Goal: Task Accomplishment & Management: Understand process/instructions

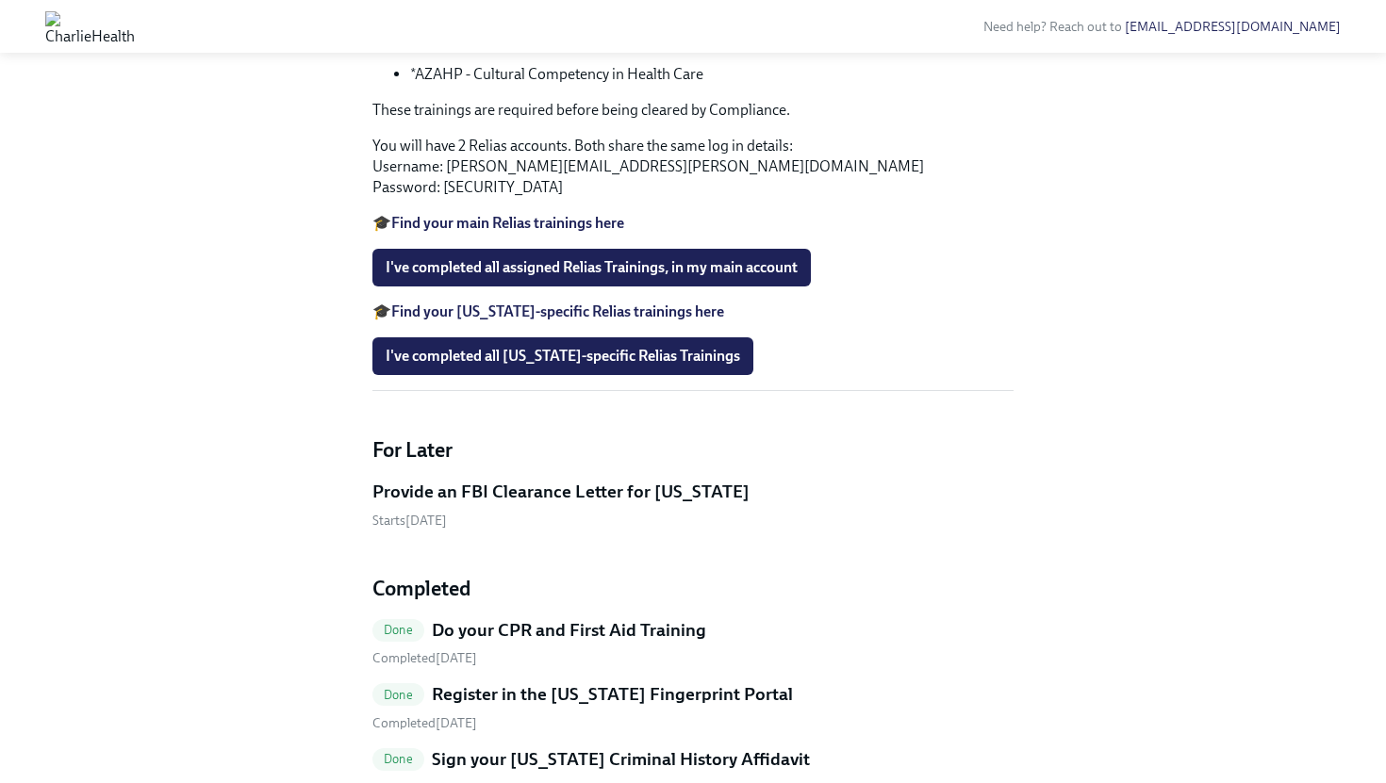
scroll to position [1404, 0]
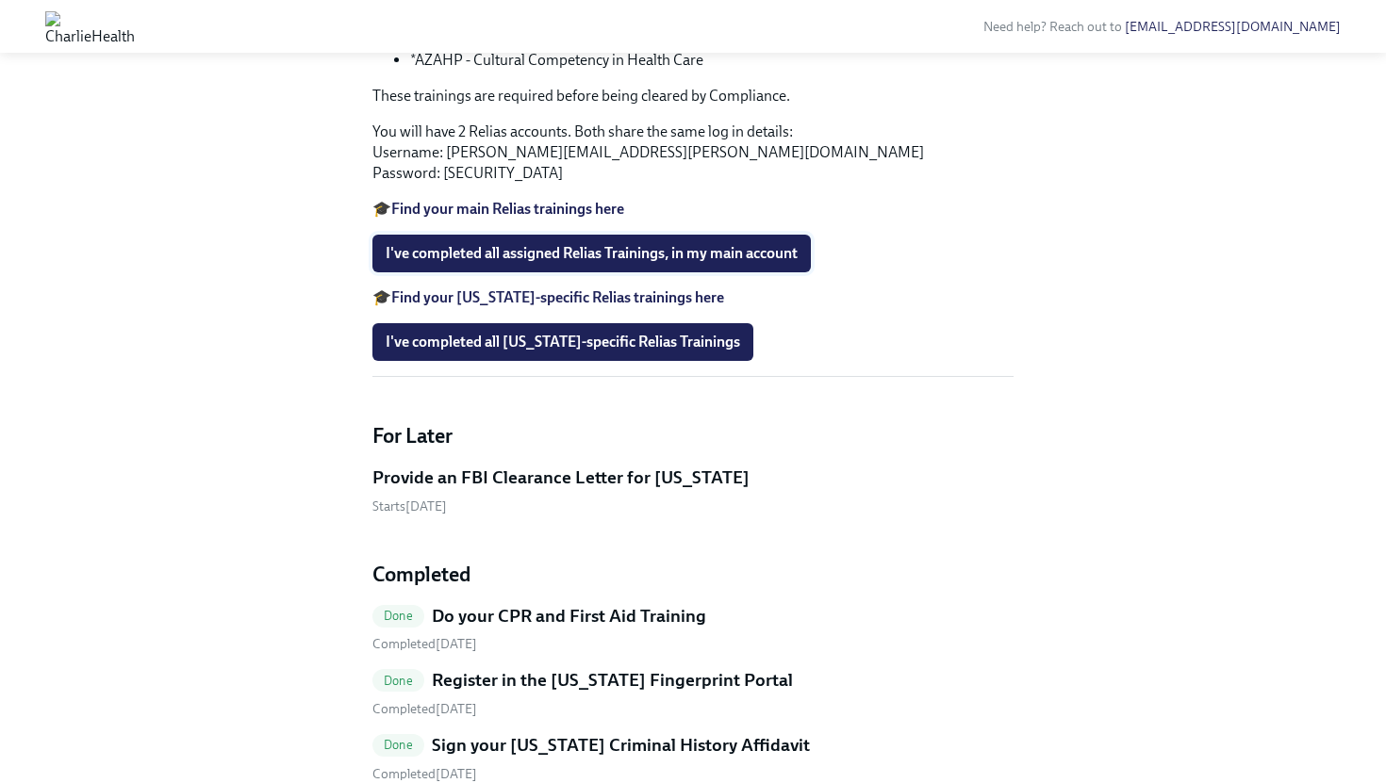
click at [628, 263] on span "I've completed all assigned Relias Trainings, in my main account" at bounding box center [592, 253] width 412 height 19
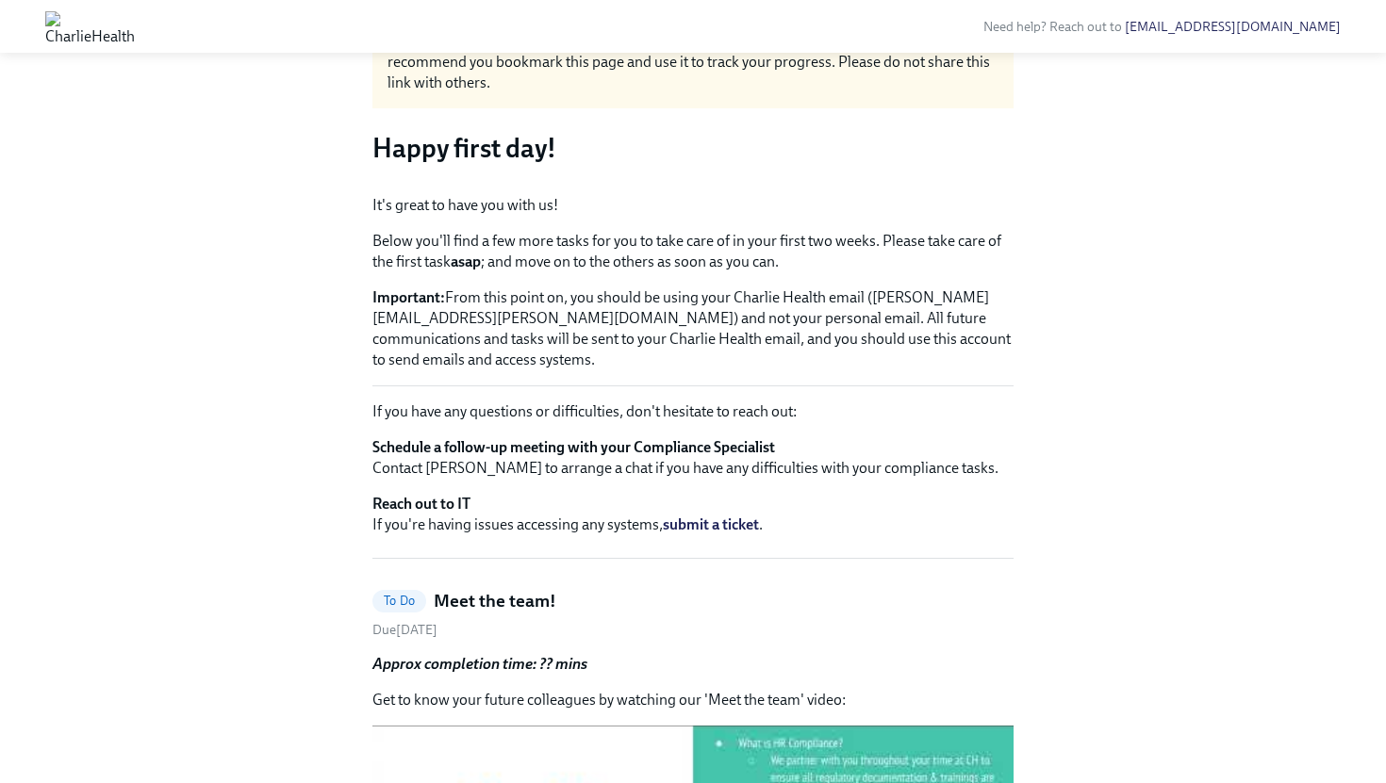
scroll to position [0, 0]
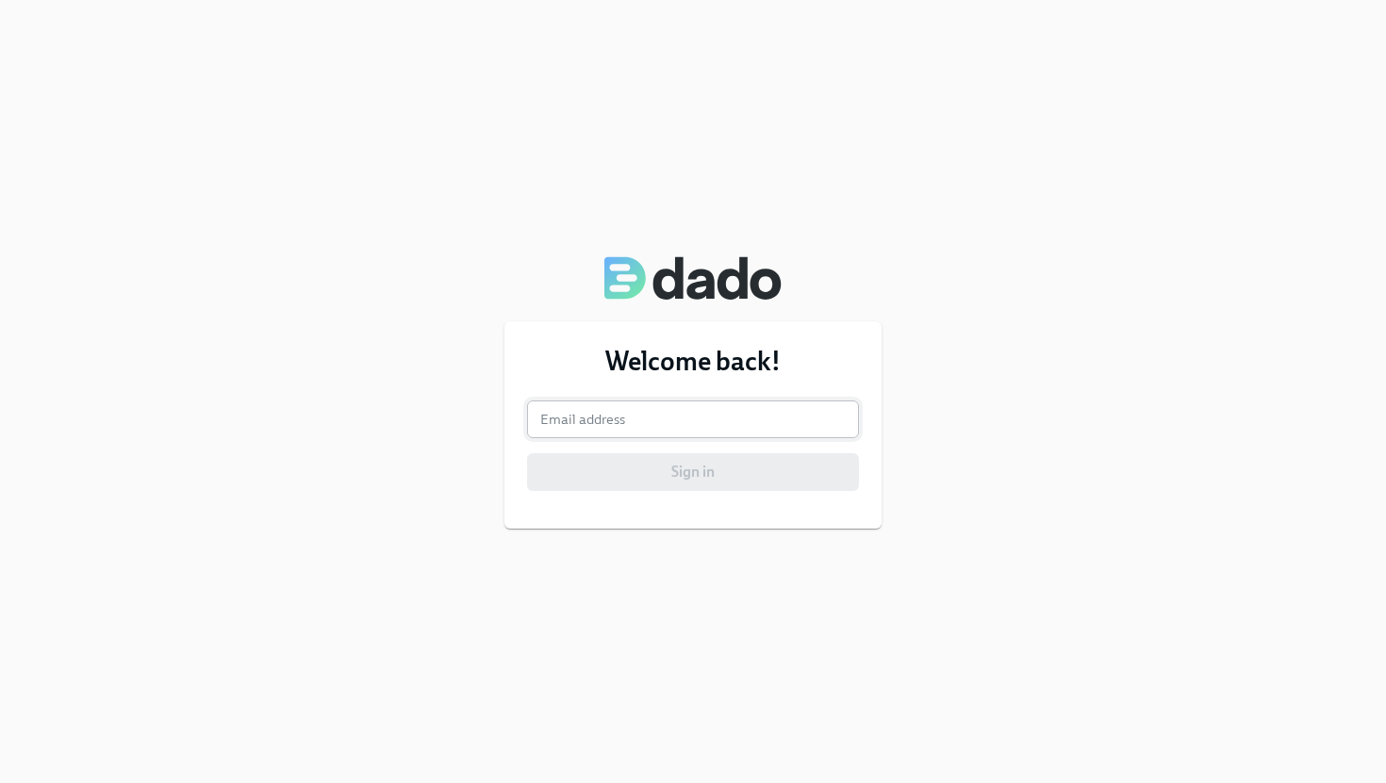
click at [614, 419] on input "email" at bounding box center [693, 420] width 332 height 38
type input "[PERSON_NAME][EMAIL_ADDRESS][PERSON_NAME][DOMAIN_NAME]"
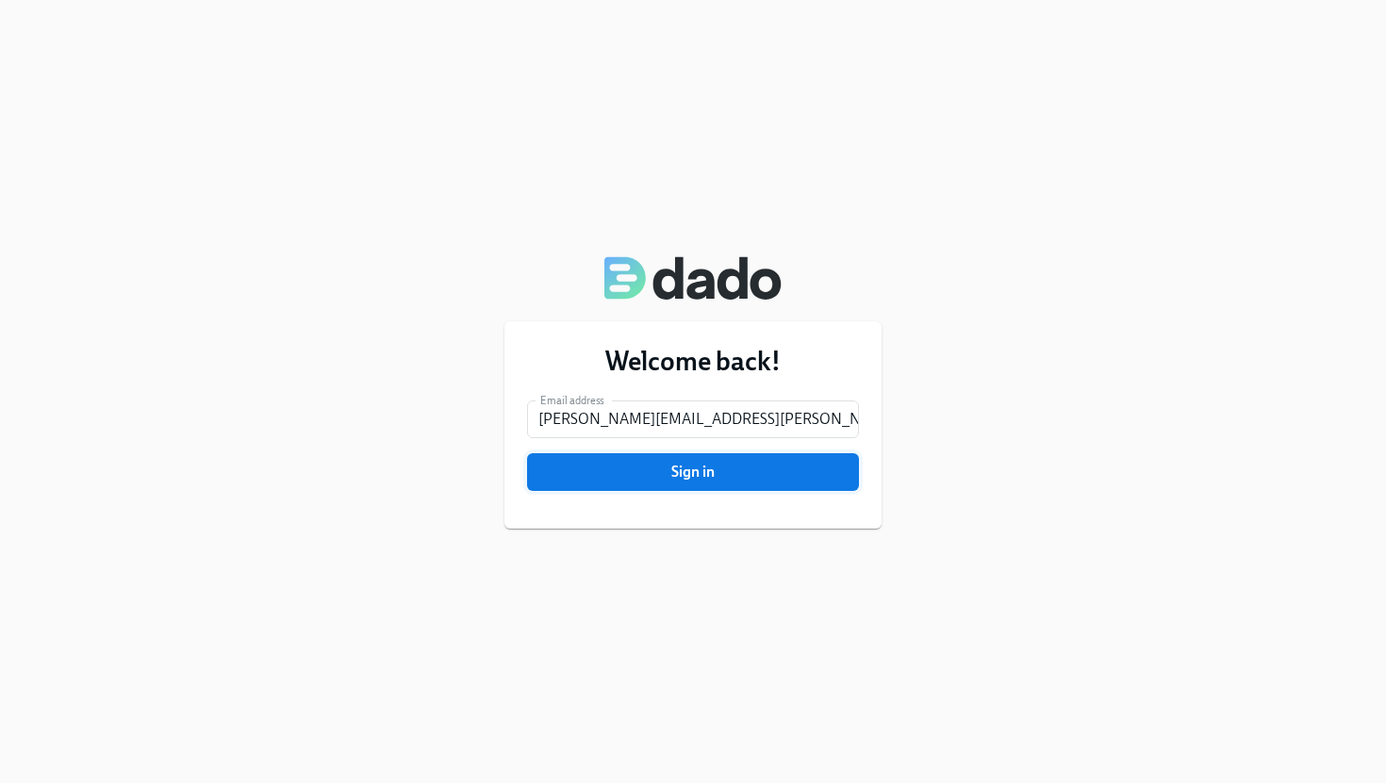
click at [664, 465] on span "Sign in" at bounding box center [692, 472] width 305 height 19
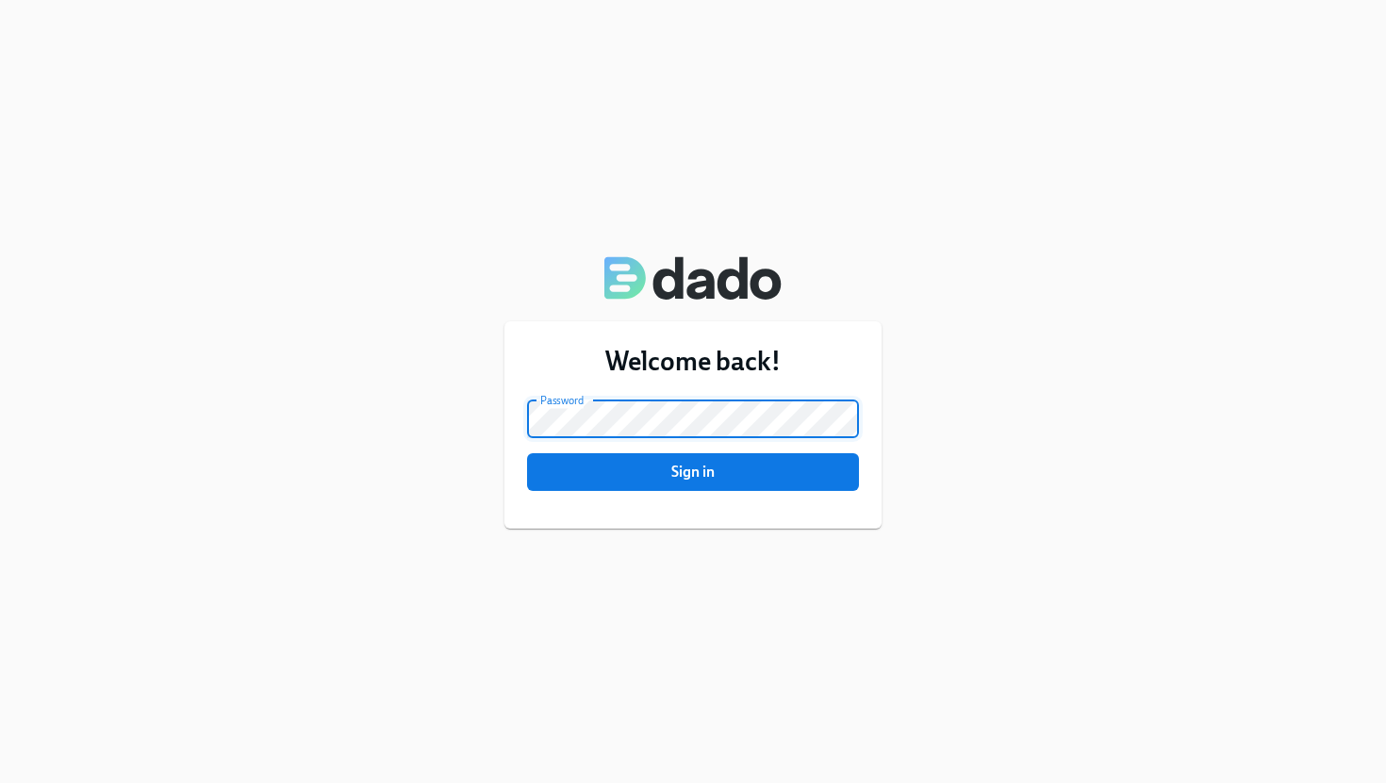
click at [527, 454] on button "Sign in" at bounding box center [693, 473] width 332 height 38
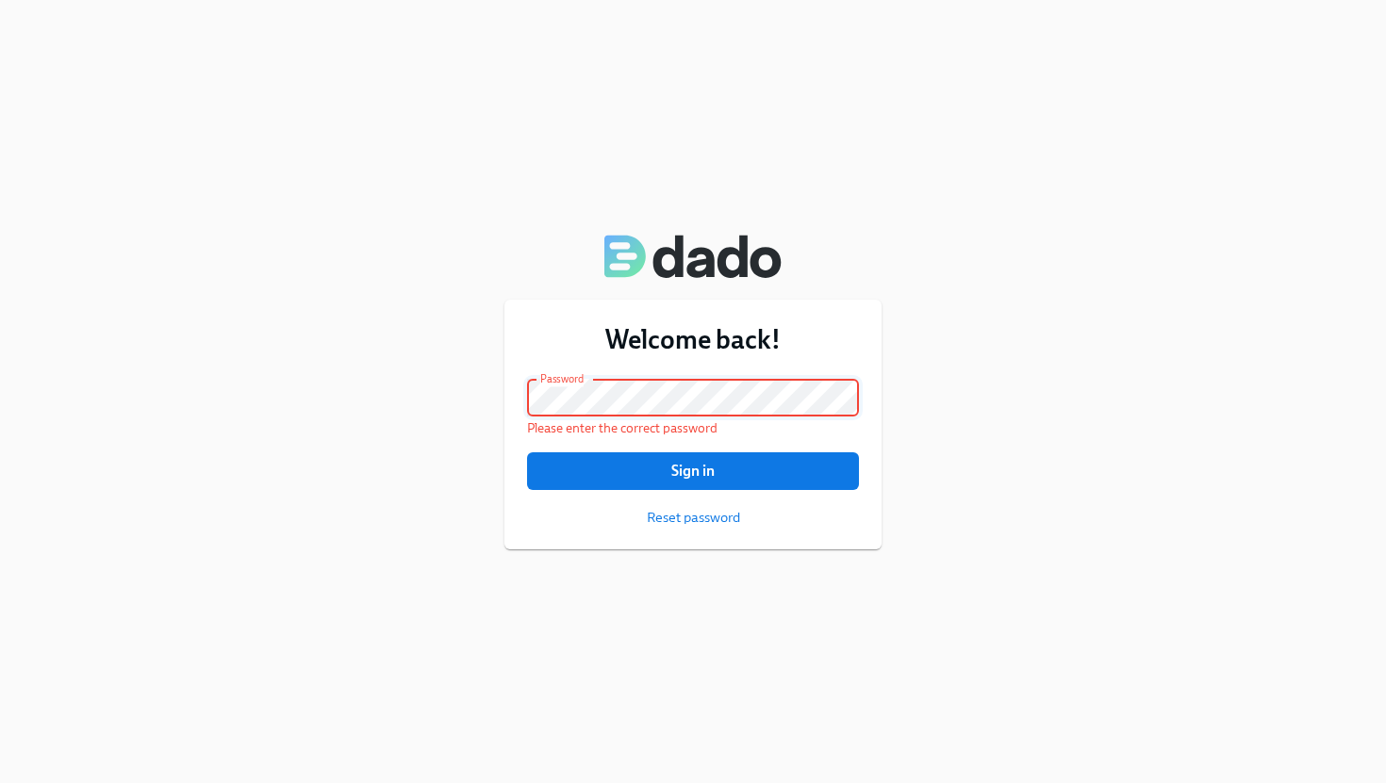
click at [527, 453] on button "Sign in" at bounding box center [693, 472] width 332 height 38
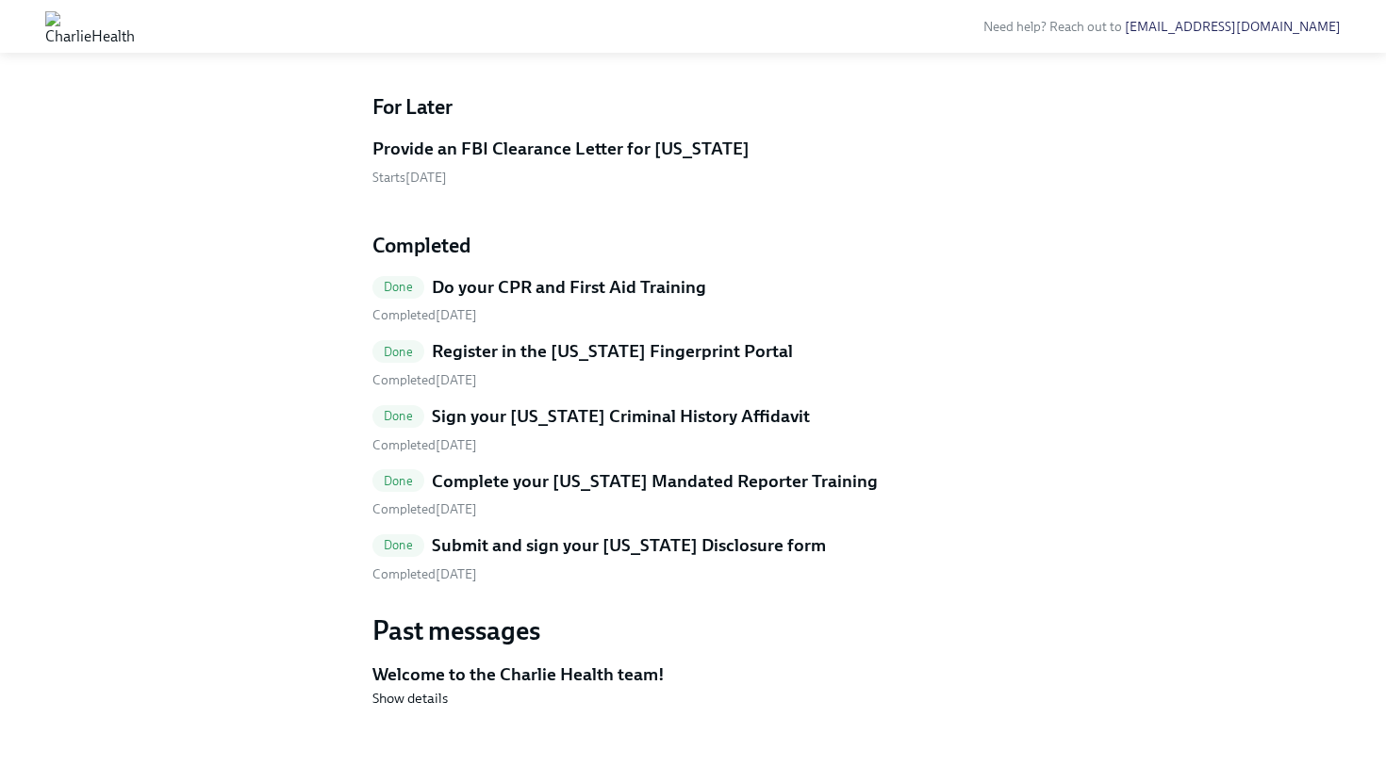
scroll to position [2004, 0]
click at [507, 676] on h5 "Welcome to the Charlie Health team!" at bounding box center [692, 675] width 641 height 25
click at [414, 701] on span "Show details" at bounding box center [409, 698] width 75 height 19
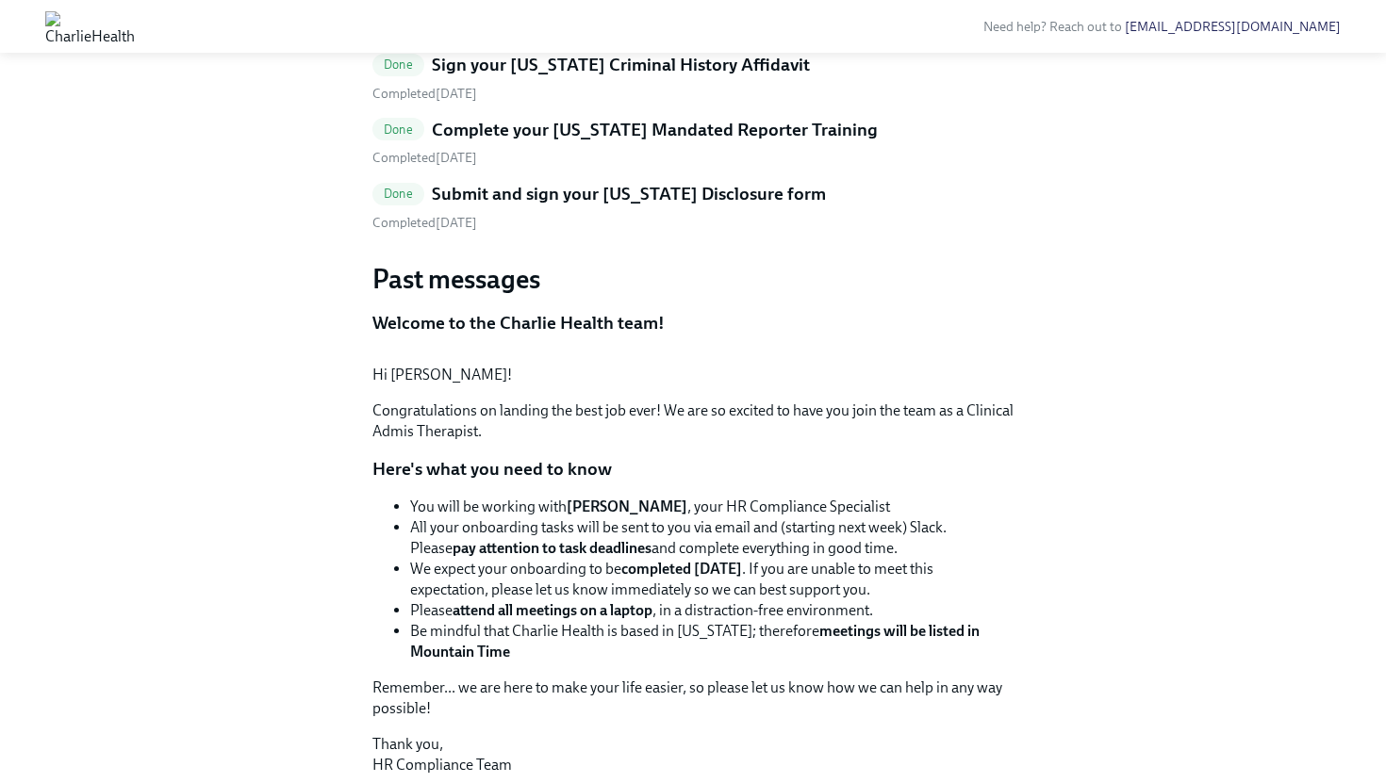
scroll to position [2086, 0]
